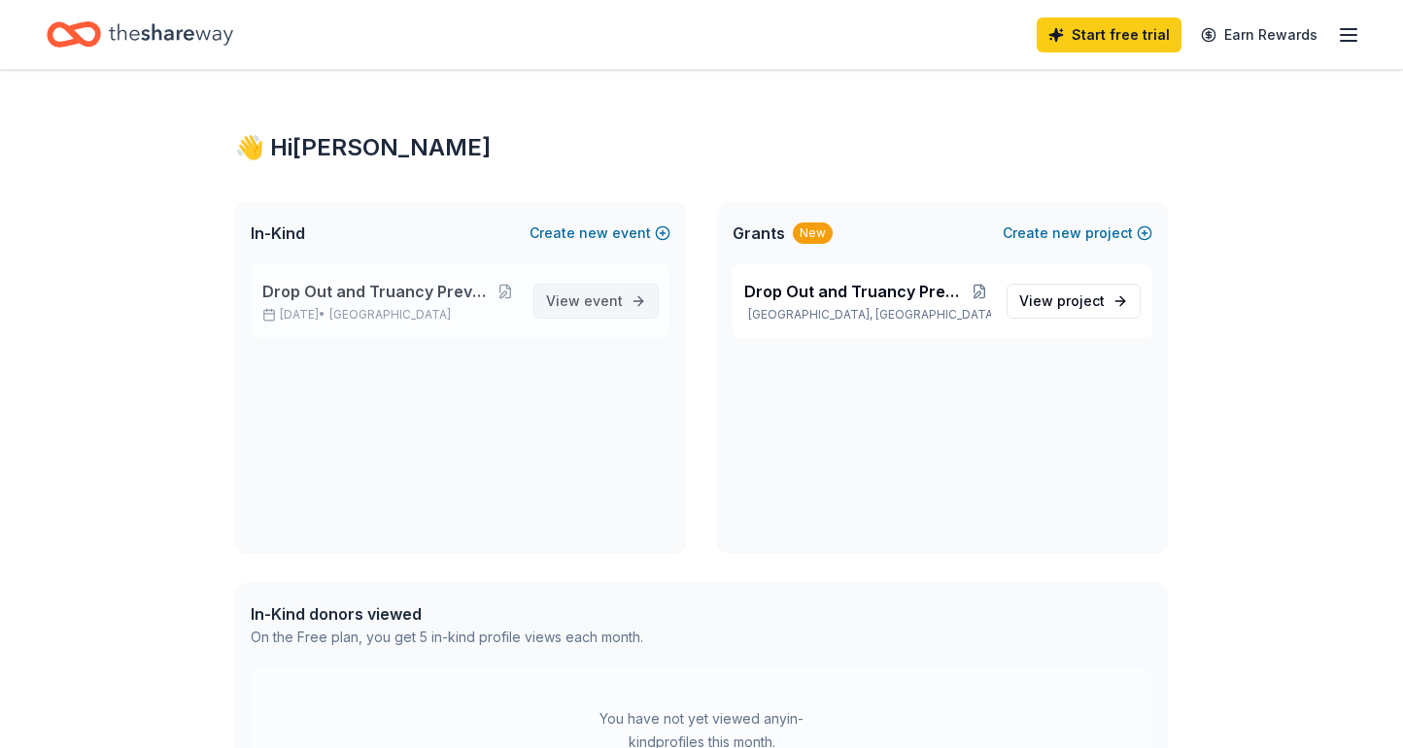
click at [578, 300] on span "View event" at bounding box center [584, 301] width 77 height 23
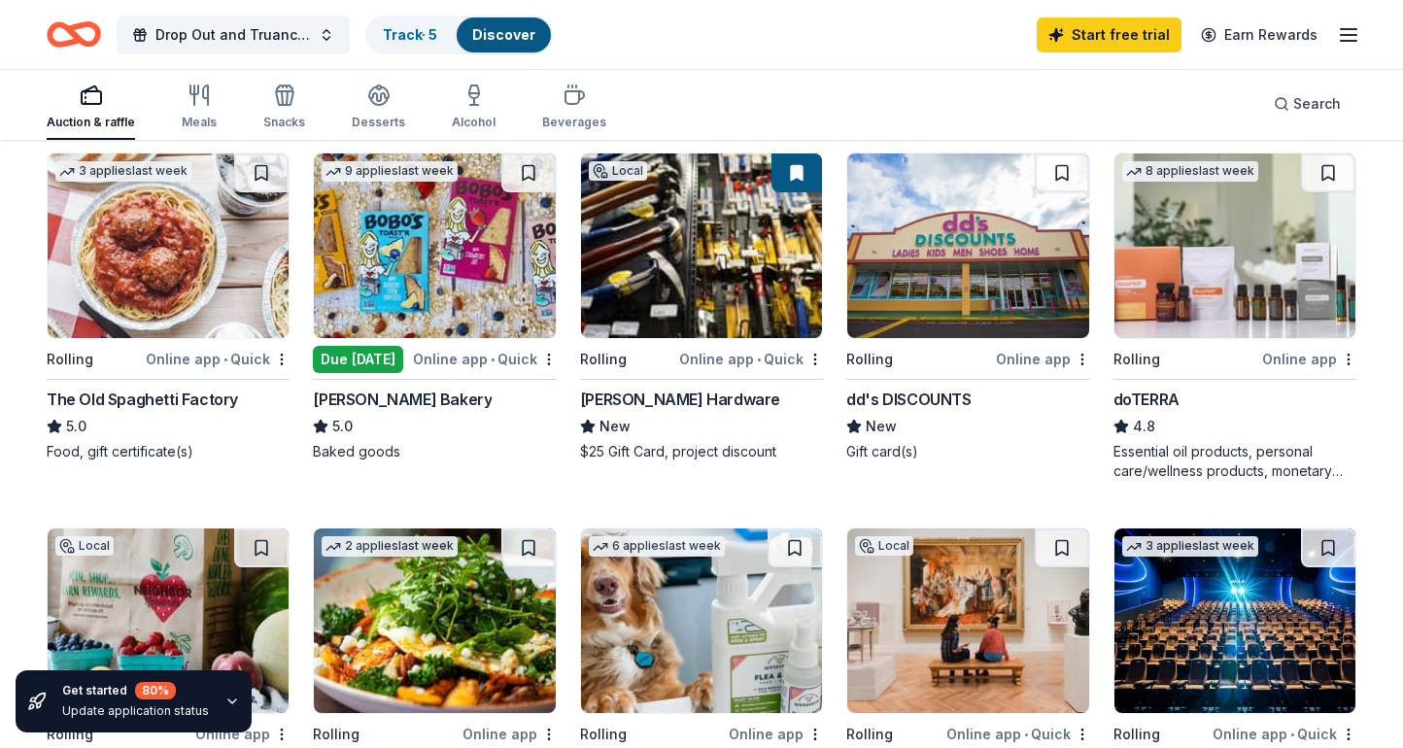
scroll to position [958, 0]
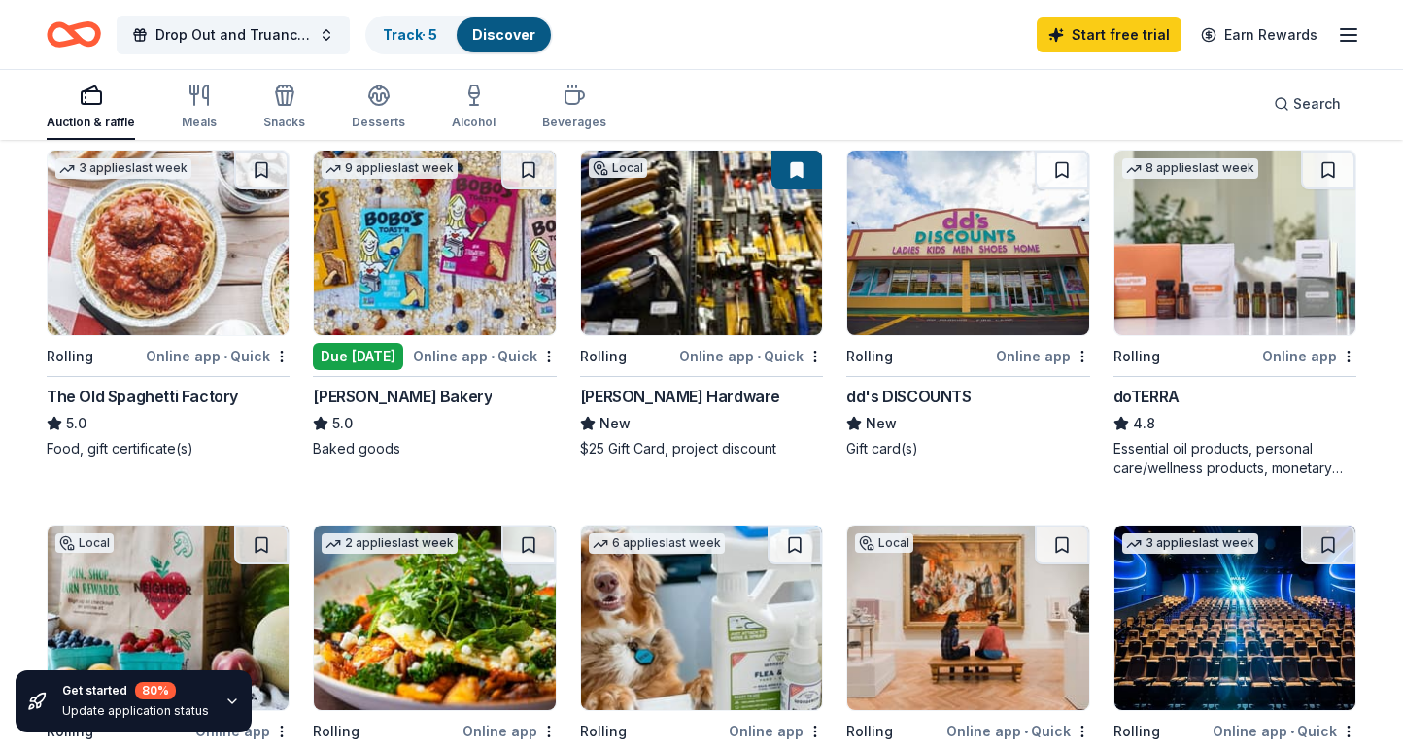
click at [468, 320] on img at bounding box center [434, 243] width 241 height 185
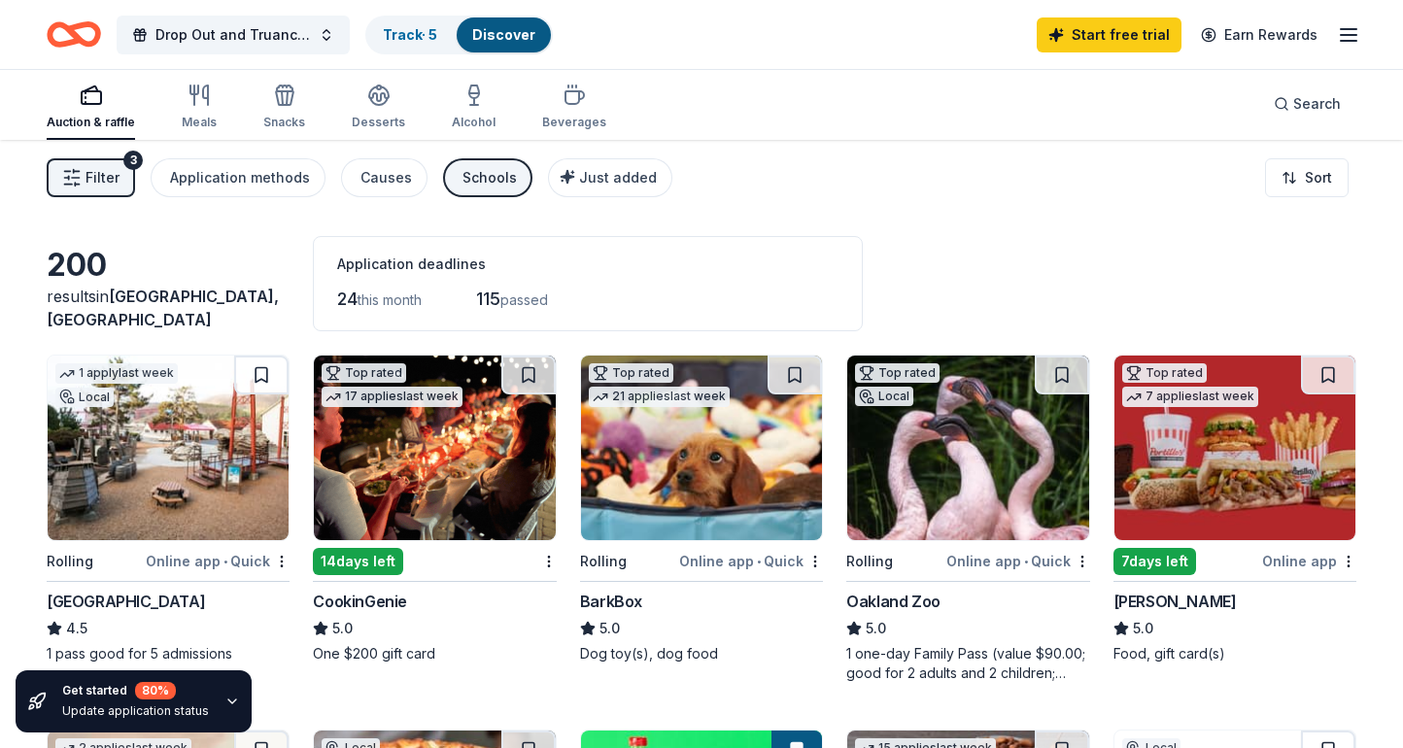
scroll to position [0, 0]
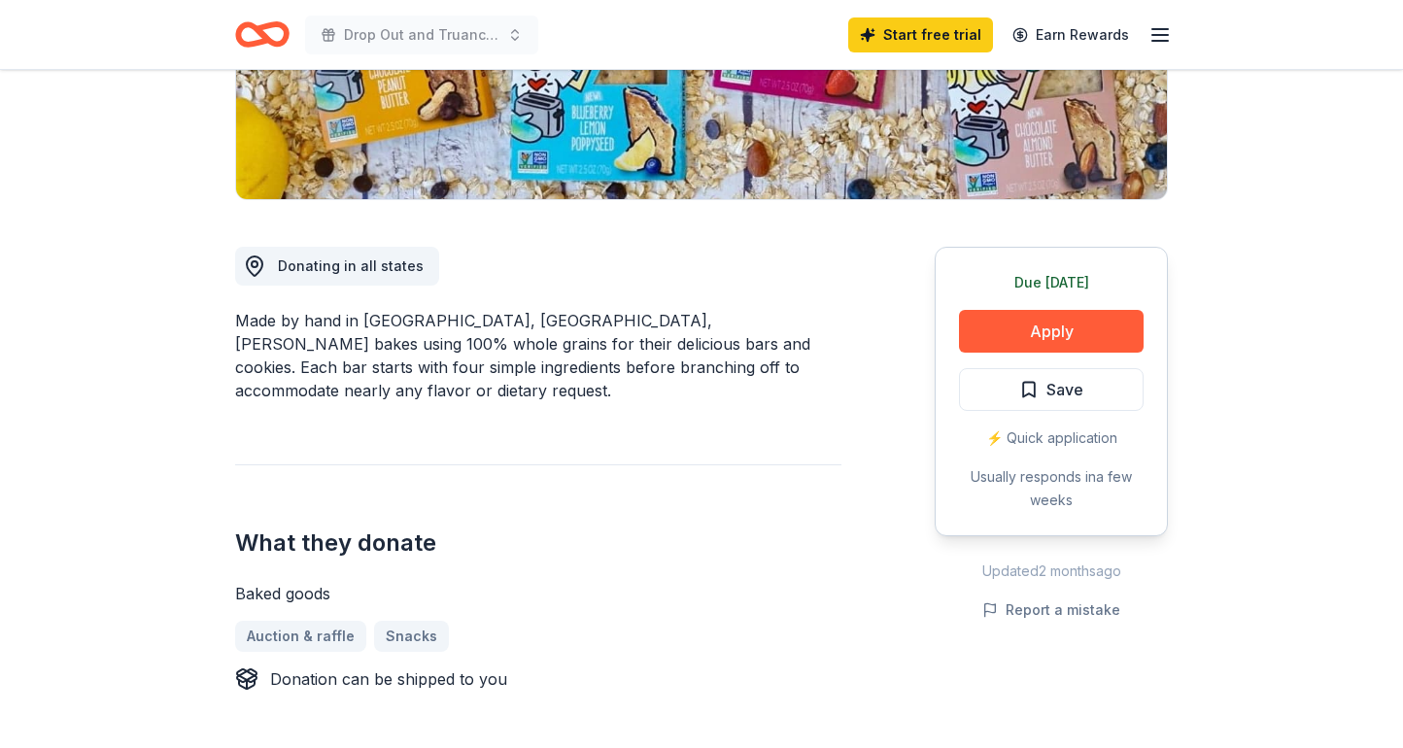
scroll to position [292, 0]
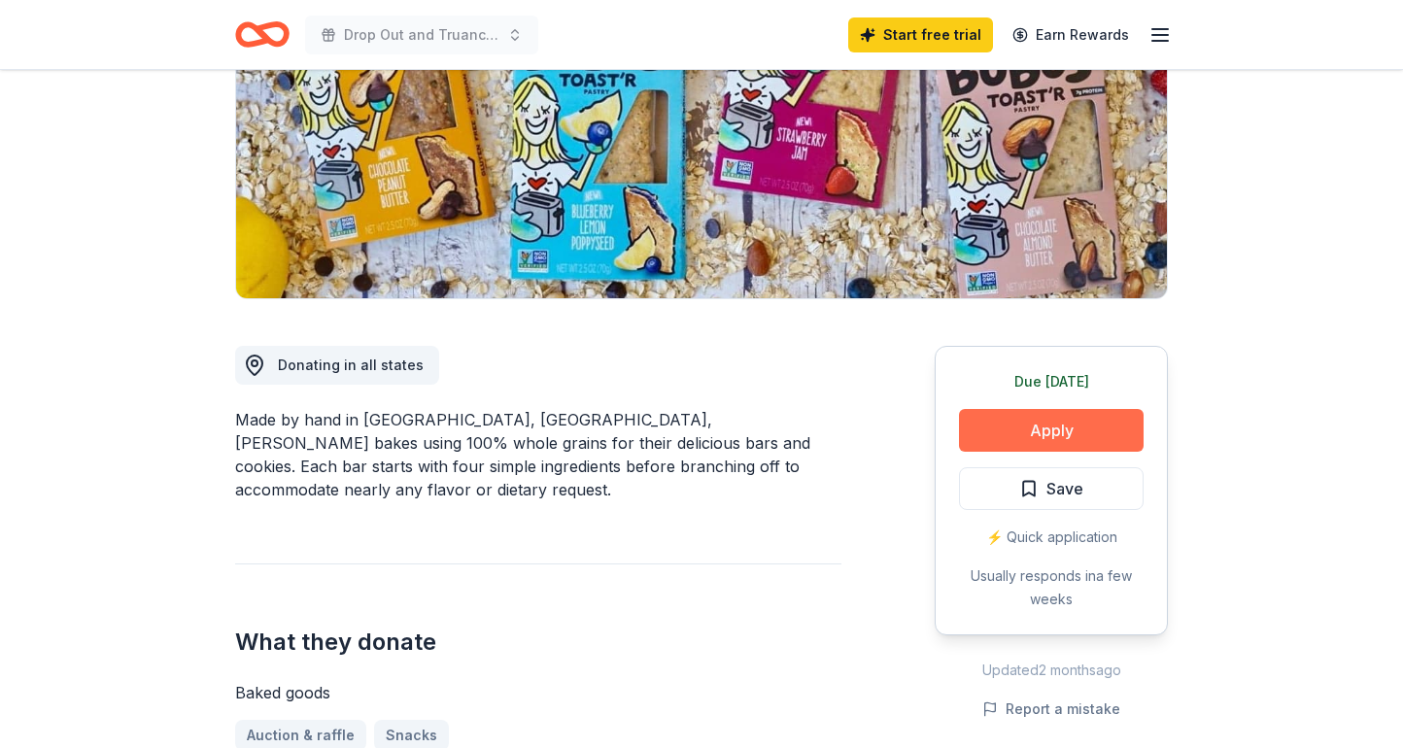
click at [1033, 437] on button "Apply" at bounding box center [1051, 430] width 185 height 43
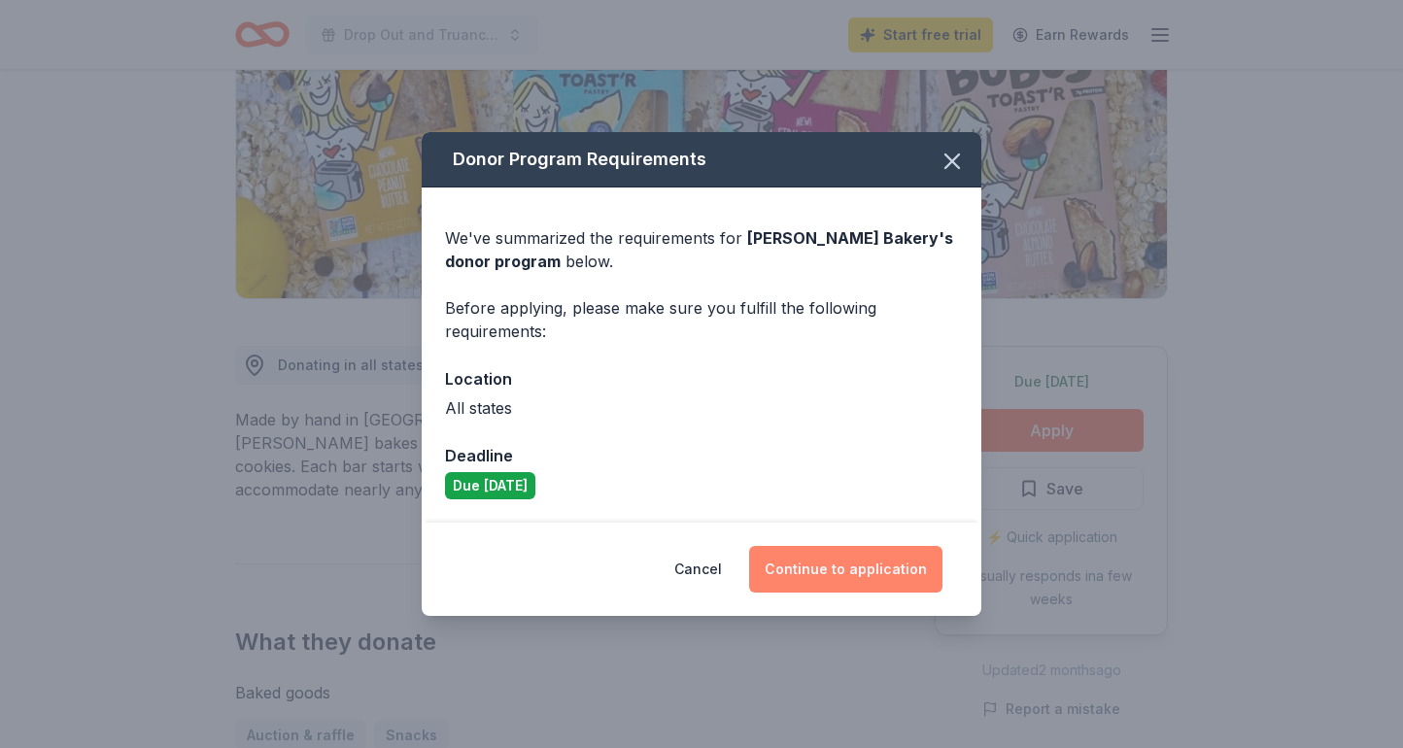
click at [896, 574] on button "Continue to application" at bounding box center [845, 569] width 193 height 47
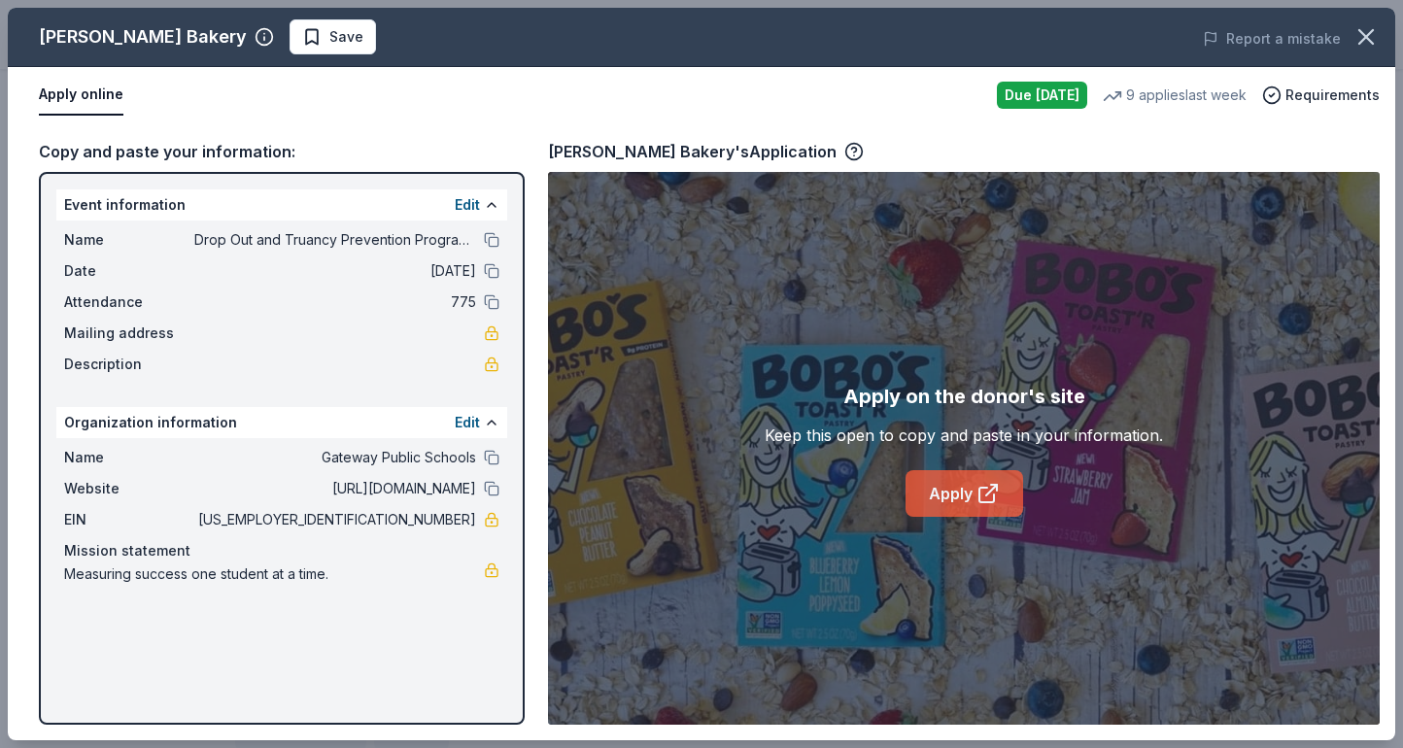
click at [979, 498] on icon at bounding box center [986, 495] width 15 height 15
